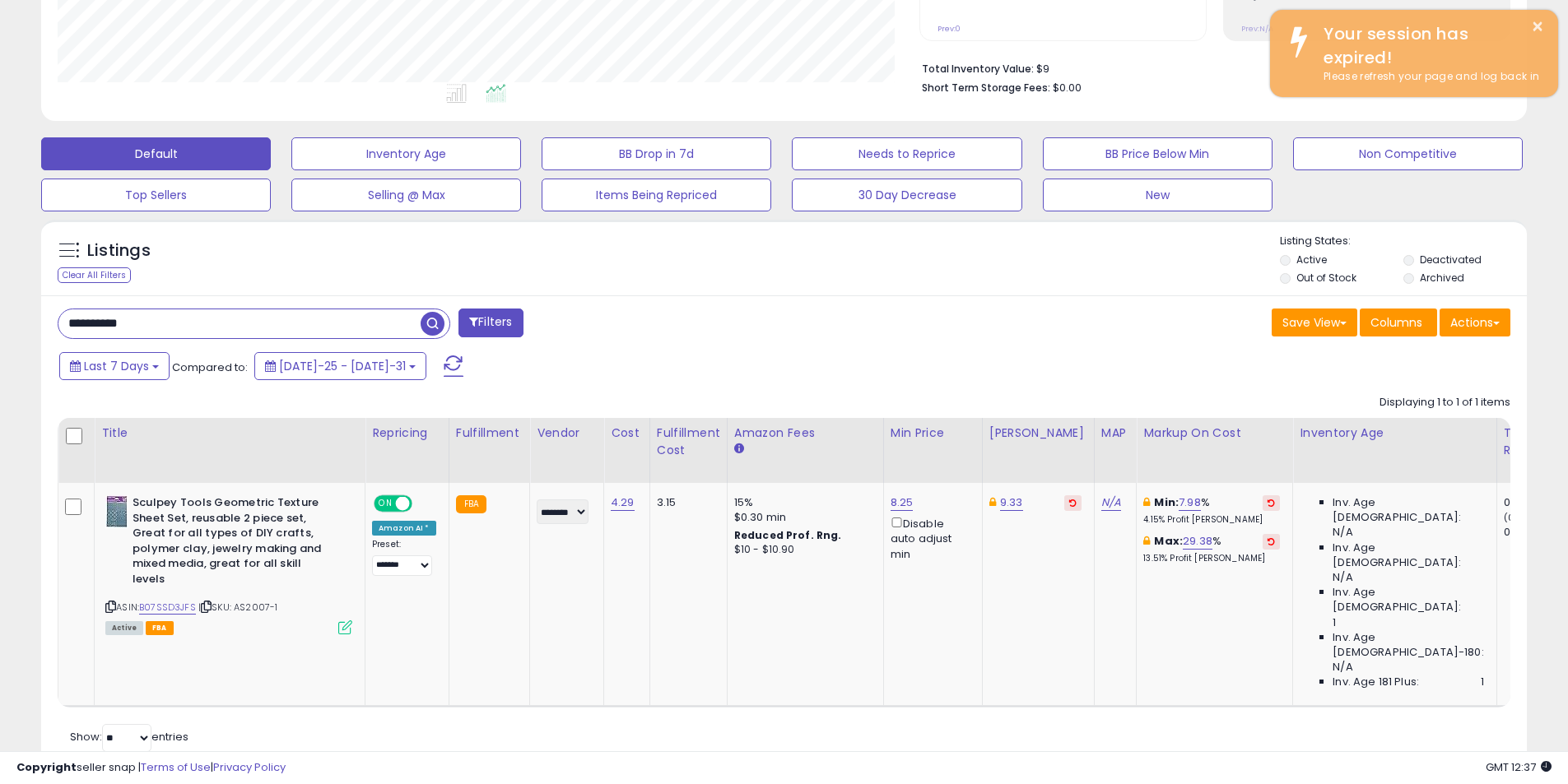
scroll to position [338, 862]
